Goal: Check status: Check status

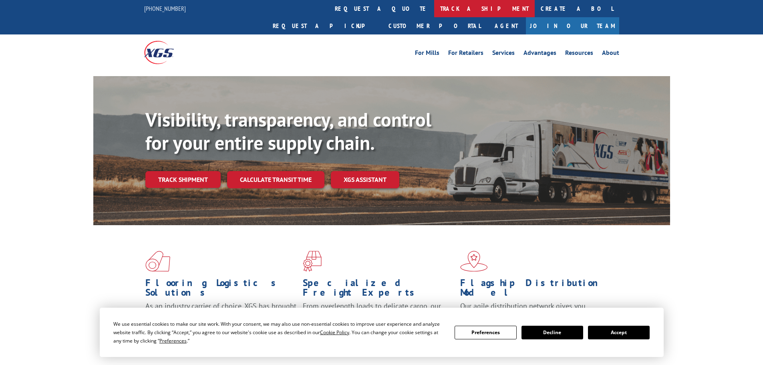
click at [434, 6] on link "track a shipment" at bounding box center [484, 8] width 101 height 17
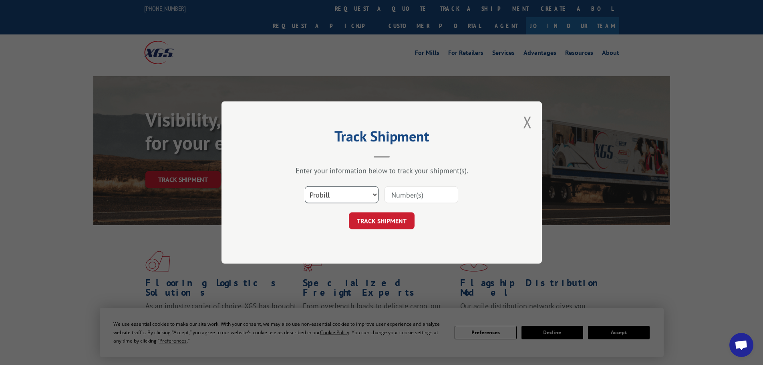
click at [373, 195] on select "Select category... Probill BOL PO" at bounding box center [342, 194] width 74 height 17
select select "bol"
click at [305, 186] on select "Select category... Probill BOL PO" at bounding box center [342, 194] width 74 height 17
click at [416, 196] on input at bounding box center [422, 194] width 74 height 17
type input "388286"
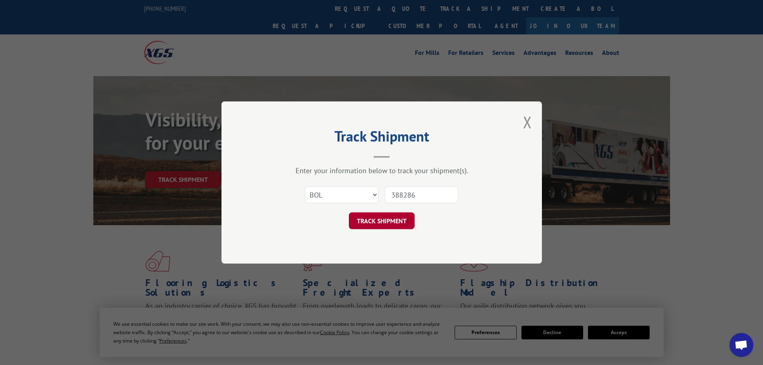
click at [397, 221] on button "TRACK SHIPMENT" at bounding box center [382, 220] width 66 height 17
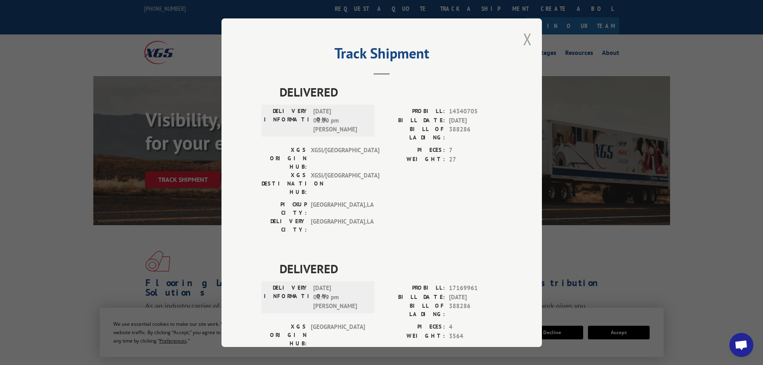
click at [526, 39] on button "Close modal" at bounding box center [527, 38] width 9 height 21
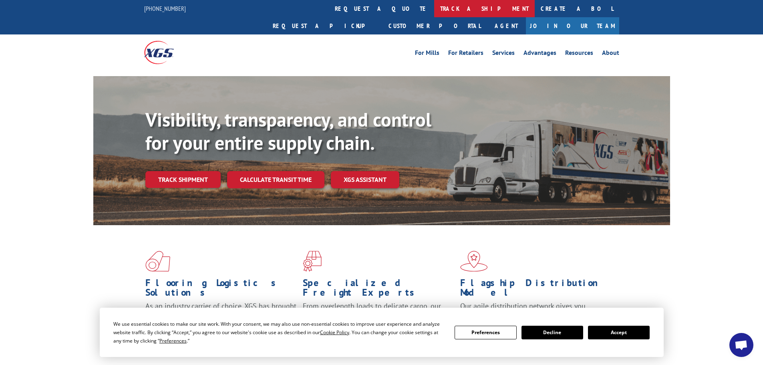
click at [434, 7] on link "track a shipment" at bounding box center [484, 8] width 101 height 17
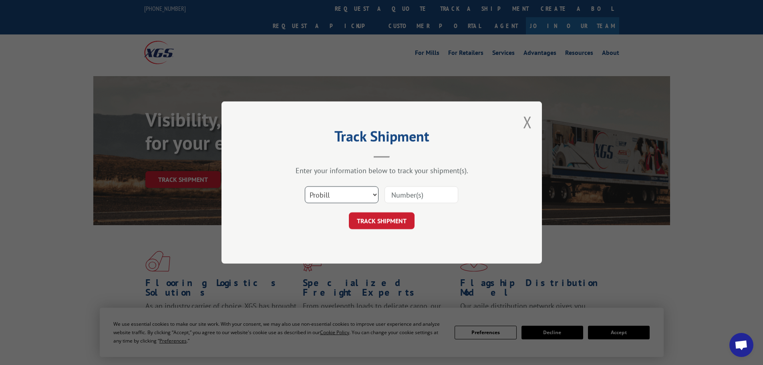
click at [375, 195] on select "Select category... Probill BOL PO" at bounding box center [342, 194] width 74 height 17
drag, startPoint x: 366, startPoint y: 206, endPoint x: 355, endPoint y: 224, distance: 20.7
click at [355, 224] on form "Select category... Probill BOL PO TRACK SHIPMENT" at bounding box center [382, 206] width 240 height 48
click at [372, 191] on select "Select category... Probill BOL PO" at bounding box center [342, 194] width 74 height 17
select select "bol"
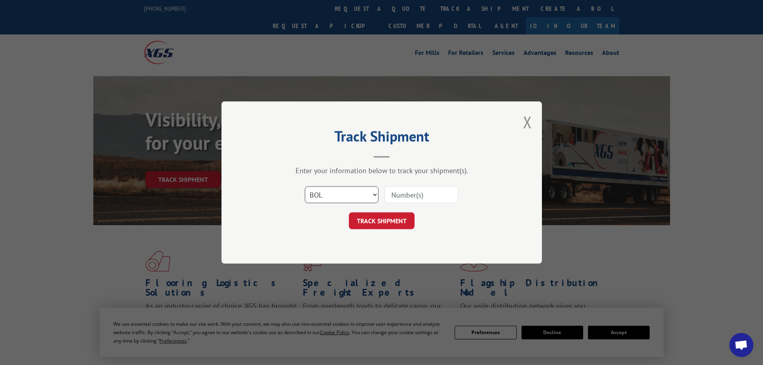
click at [305, 186] on select "Select category... Probill BOL PO" at bounding box center [342, 194] width 74 height 17
click at [408, 192] on input at bounding box center [422, 194] width 74 height 17
type input "7066084"
click at [393, 226] on button "TRACK SHIPMENT" at bounding box center [382, 220] width 66 height 17
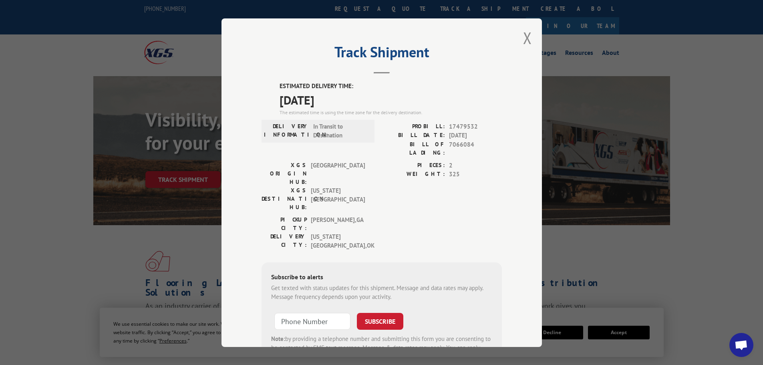
scroll to position [6, 0]
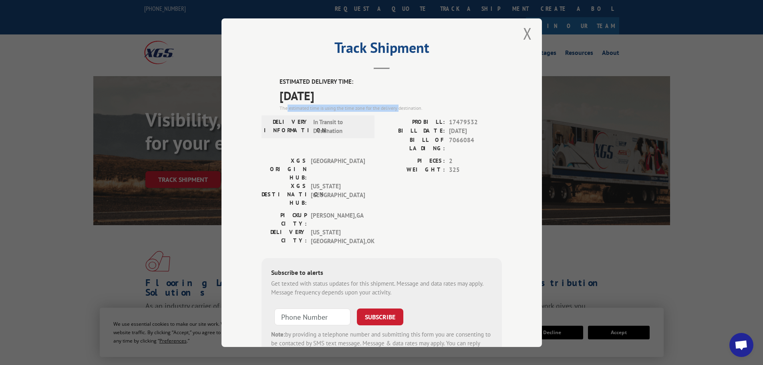
drag, startPoint x: 283, startPoint y: 109, endPoint x: 398, endPoint y: 107, distance: 114.2
click at [398, 107] on div "The estimated time is using the time zone for the delivery destination." at bounding box center [391, 107] width 222 height 7
drag, startPoint x: 448, startPoint y: 130, endPoint x: 478, endPoint y: 134, distance: 30.7
click at [478, 134] on span "[DATE]" at bounding box center [475, 131] width 53 height 9
drag, startPoint x: 449, startPoint y: 163, endPoint x: 461, endPoint y: 164, distance: 12.0
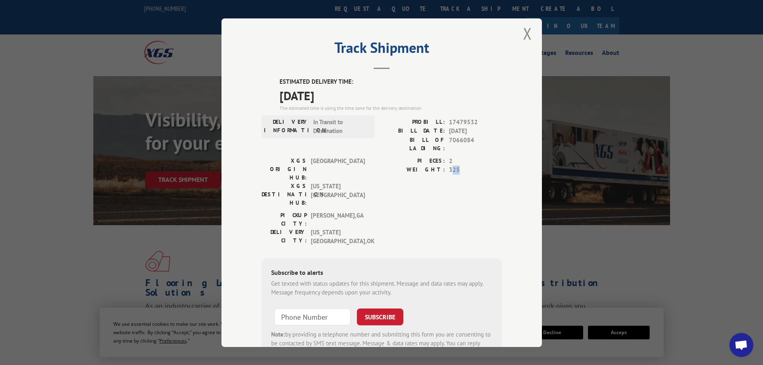
click at [461, 166] on span "325" at bounding box center [475, 170] width 53 height 9
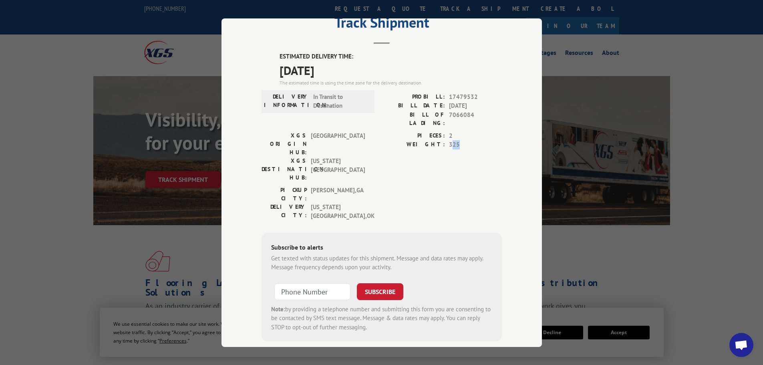
scroll to position [32, 0]
click at [305, 282] on input "+1 (___) ___-____" at bounding box center [313, 290] width 76 height 17
type input "[PHONE_NUMBER]"
click at [370, 282] on button "SUBSCRIBE" at bounding box center [380, 290] width 46 height 17
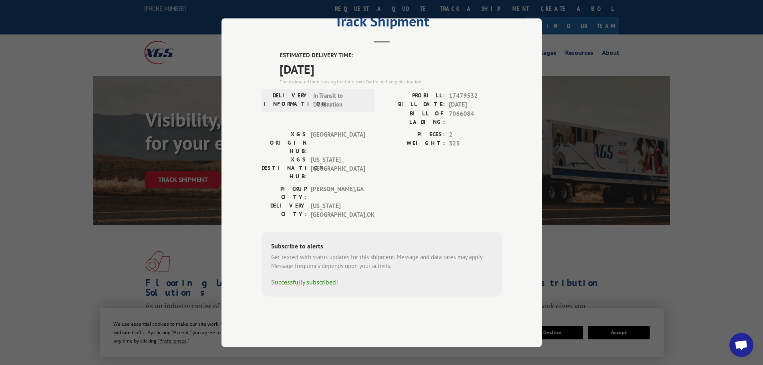
scroll to position [0, 0]
